Goal: Task Accomplishment & Management: Manage account settings

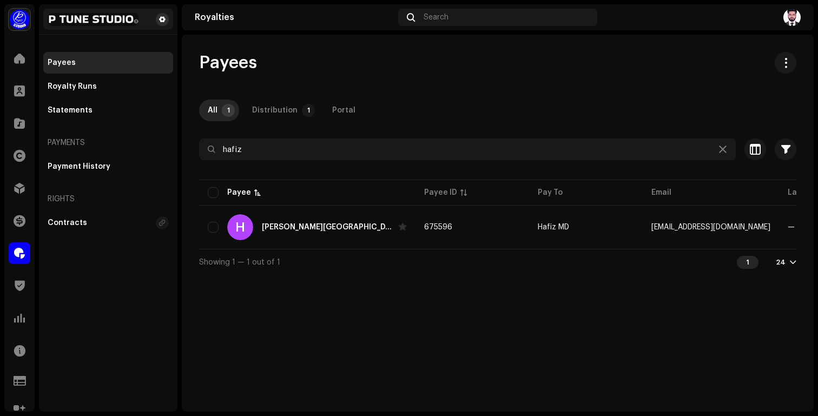
click at [163, 18] on span at bounding box center [162, 19] width 6 height 9
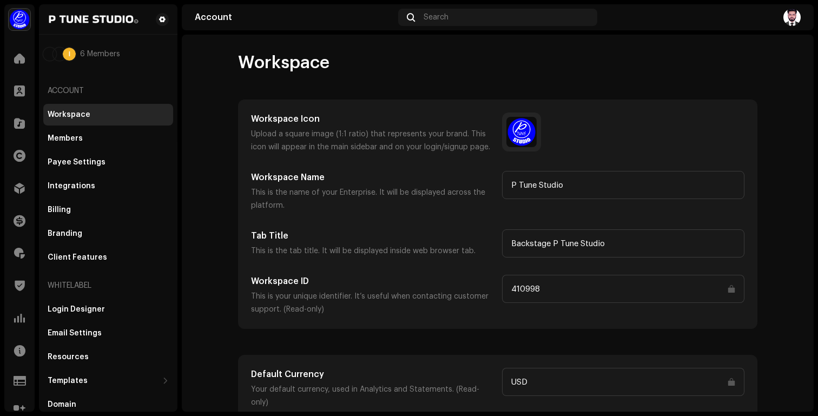
click at [321, 75] on div "Workspace Workspace Icon Upload a square image (1:1 ratio) that represents your…" at bounding box center [498, 289] width 554 height 474
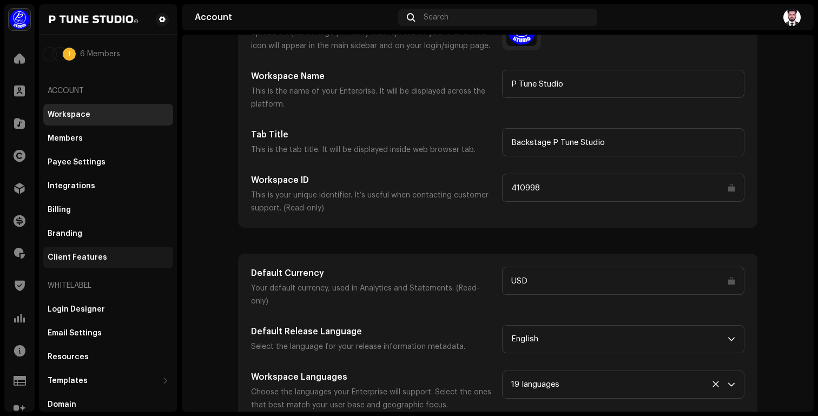
click at [83, 258] on div "Client Features" at bounding box center [77, 257] width 59 height 9
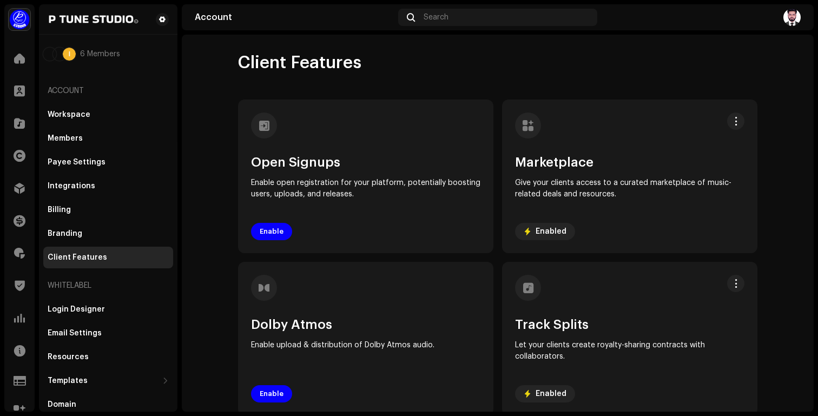
click at [420, 64] on div "Client Features" at bounding box center [497, 63] width 519 height 22
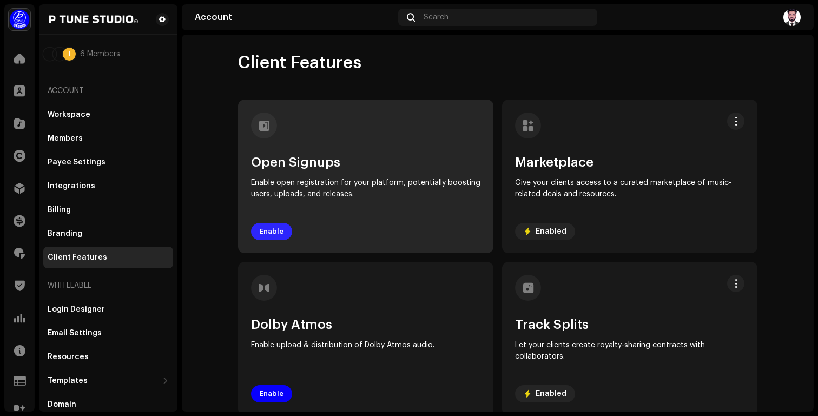
click at [264, 228] on span "Enable" at bounding box center [272, 232] width 24 height 22
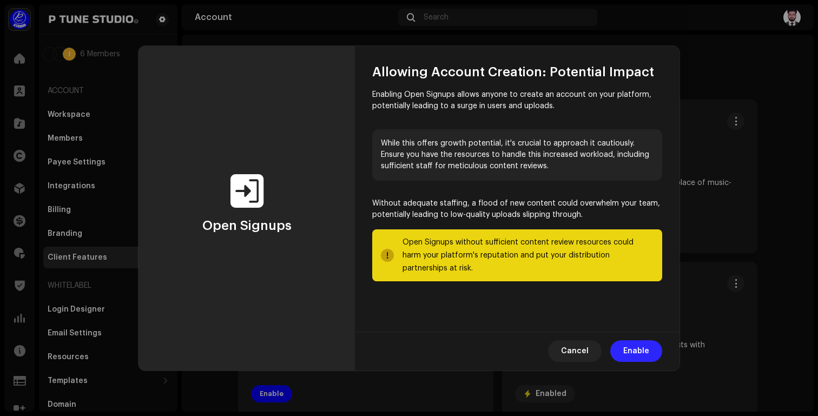
click at [627, 347] on span "Enable" at bounding box center [636, 351] width 26 height 22
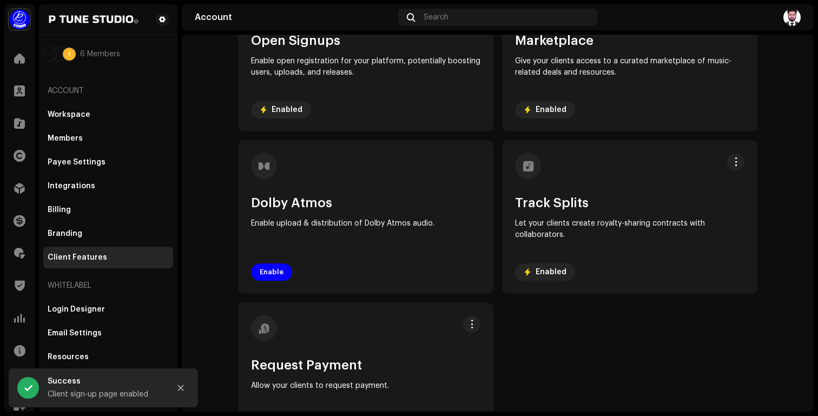
scroll to position [130, 0]
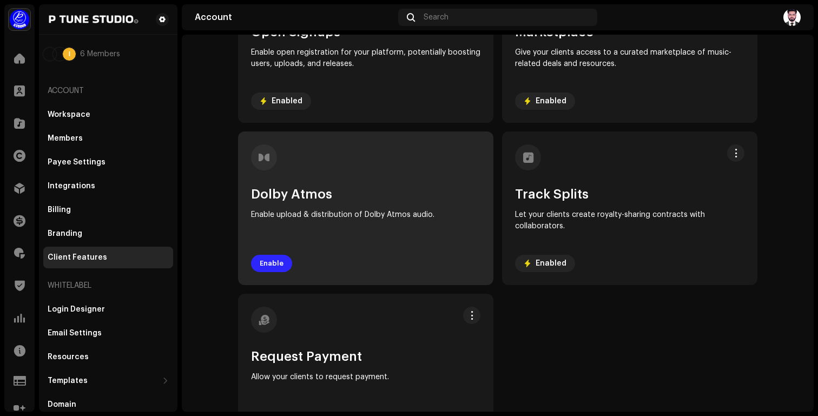
click at [278, 258] on span "Enable" at bounding box center [272, 264] width 24 height 22
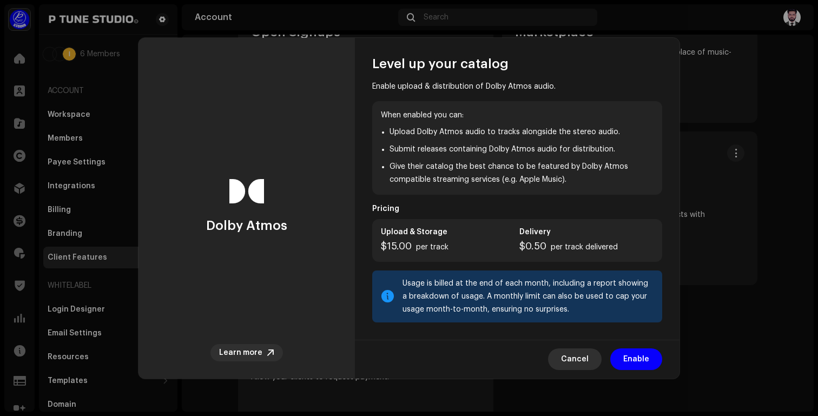
click at [574, 351] on span "Cancel" at bounding box center [575, 359] width 28 height 22
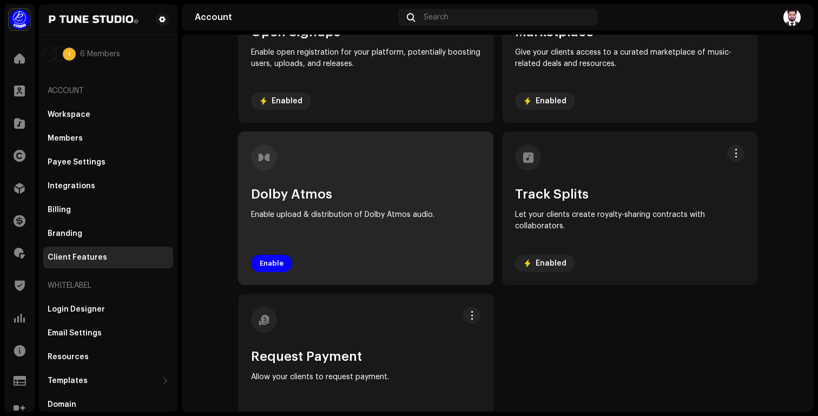
scroll to position [0, 0]
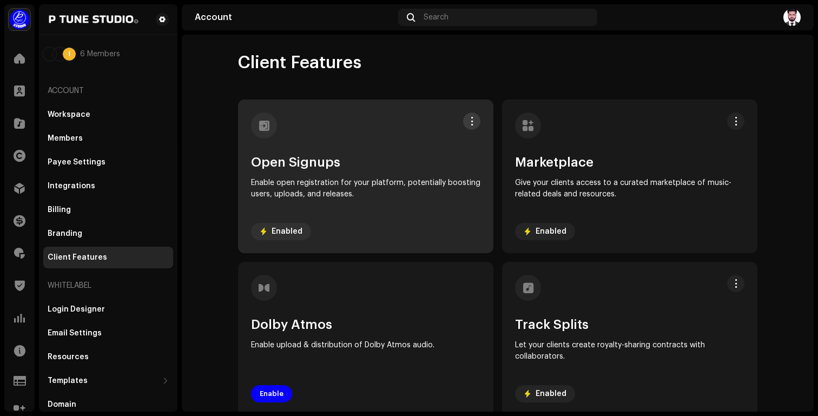
click at [473, 128] on button at bounding box center [471, 120] width 17 height 17
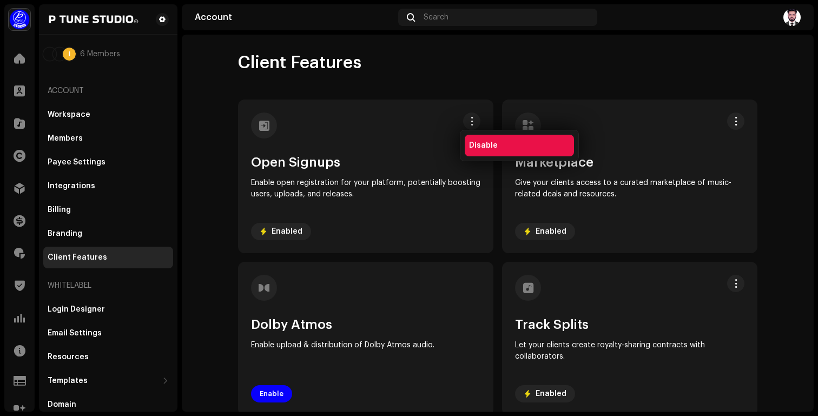
click at [482, 143] on span "Disable" at bounding box center [483, 145] width 29 height 9
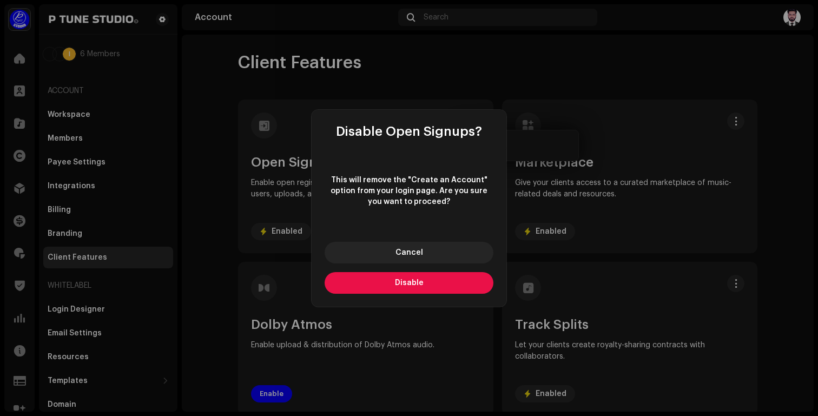
click at [417, 282] on span "Disable" at bounding box center [409, 283] width 29 height 8
